Goal: Information Seeking & Learning: Learn about a topic

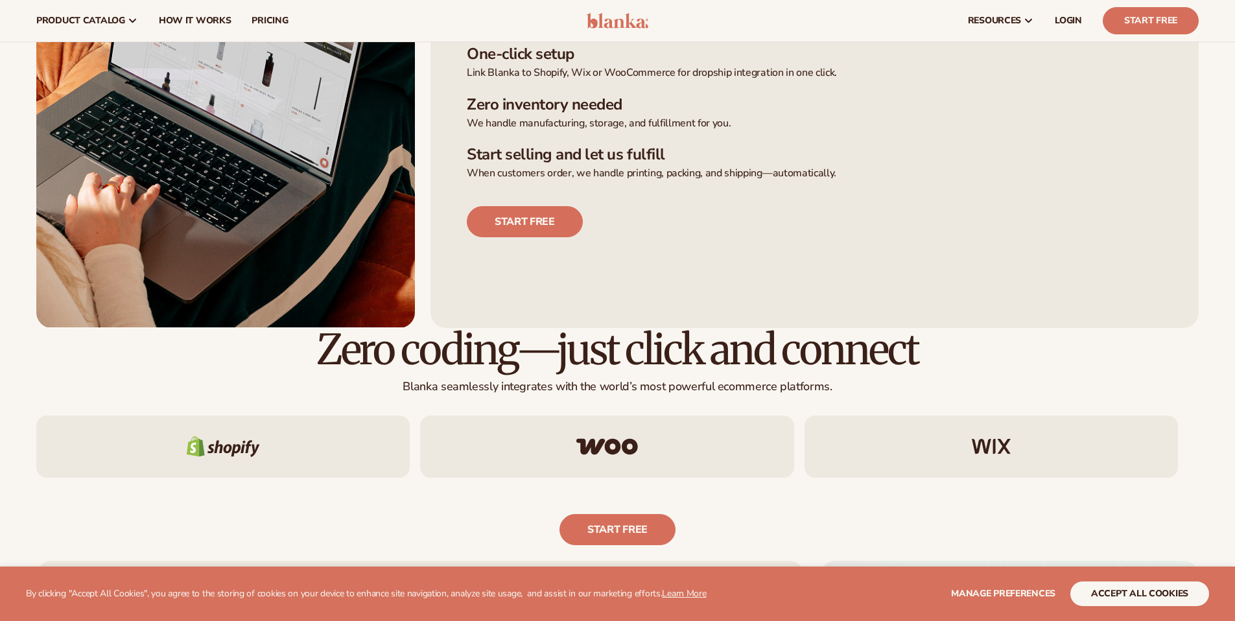
scroll to position [259, 0]
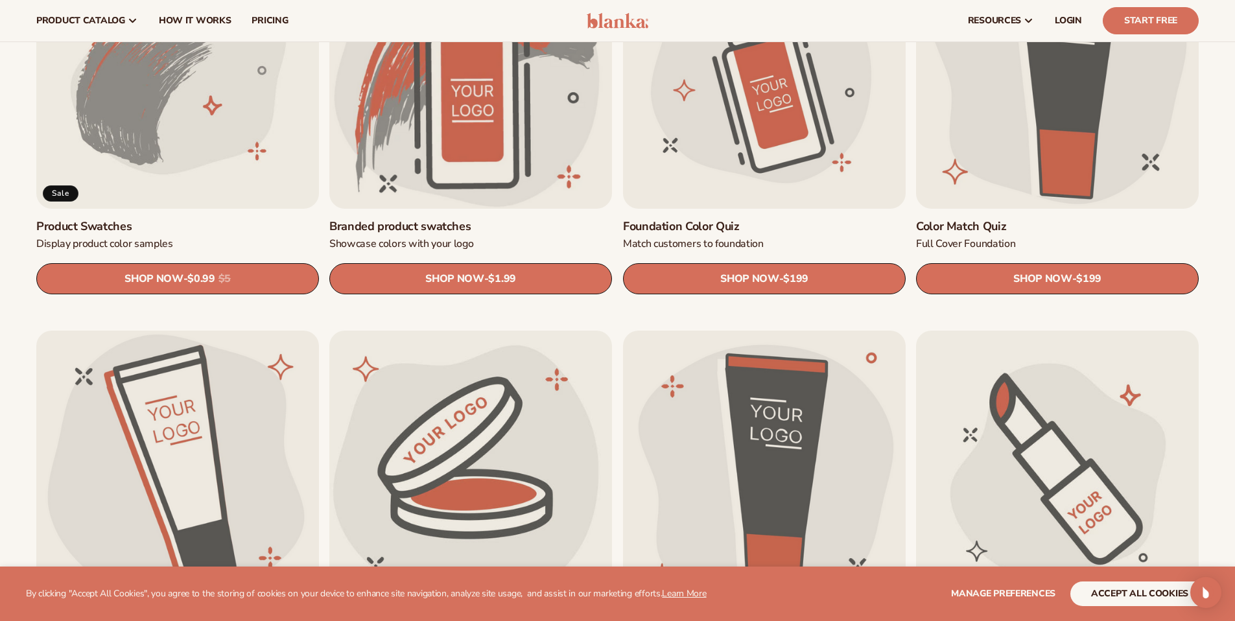
scroll to position [907, 0]
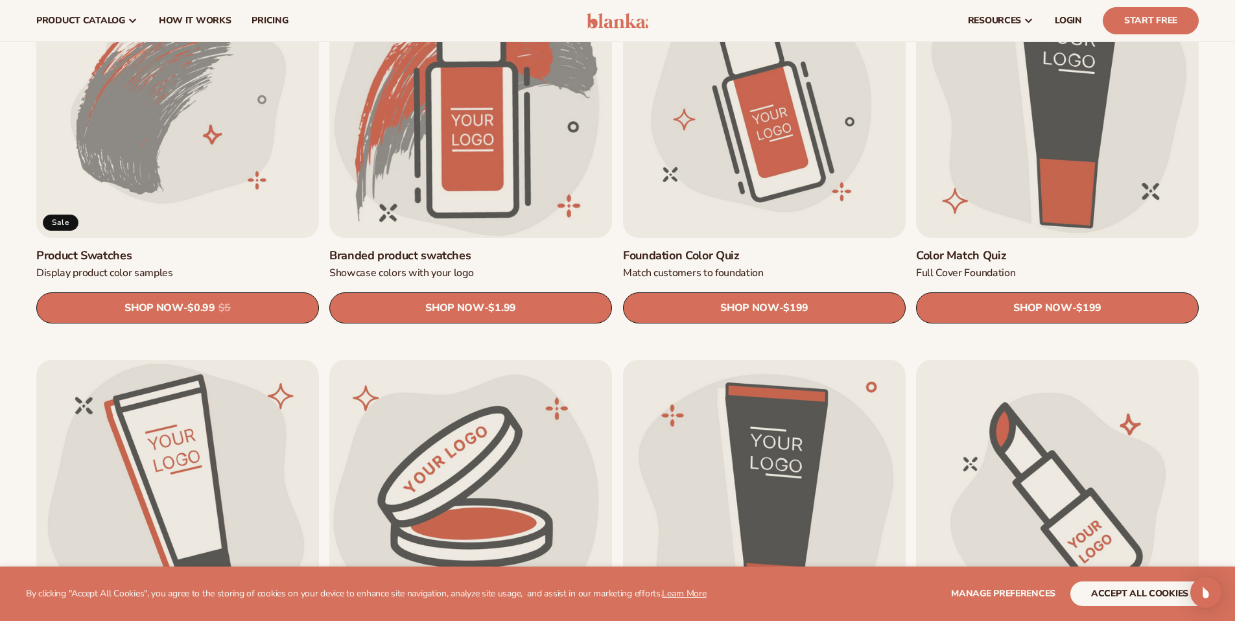
click at [758, 248] on link "Foundation Color Quiz" at bounding box center [764, 255] width 283 height 15
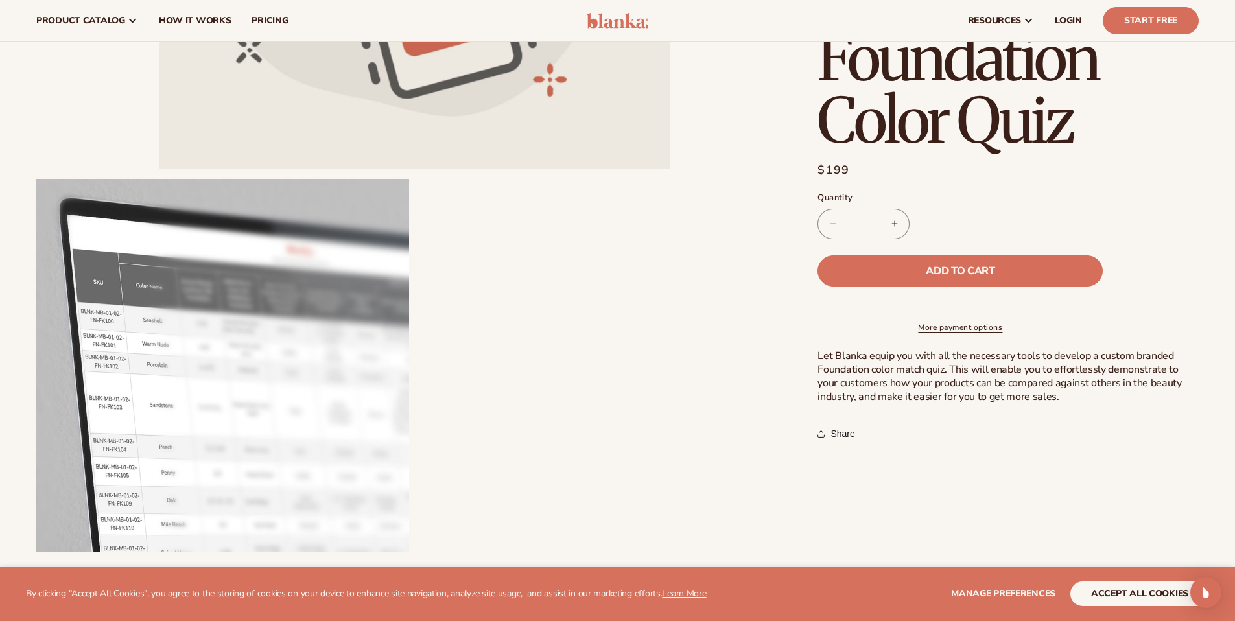
scroll to position [259, 0]
